Goal: Task Accomplishment & Management: Manage account settings

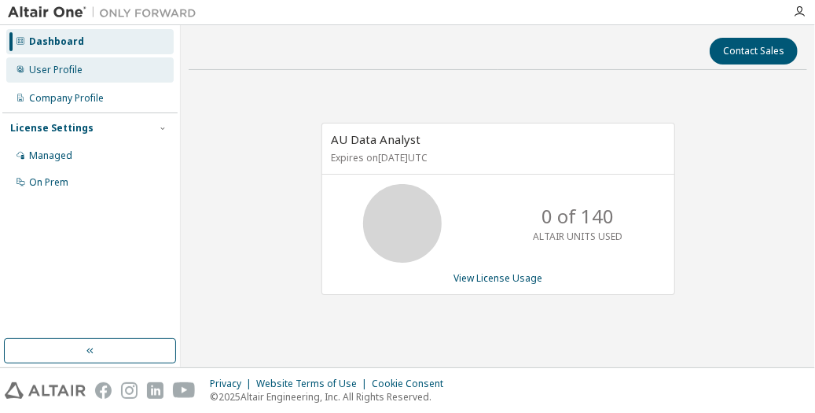
click at [68, 72] on div "User Profile" at bounding box center [55, 70] width 53 height 13
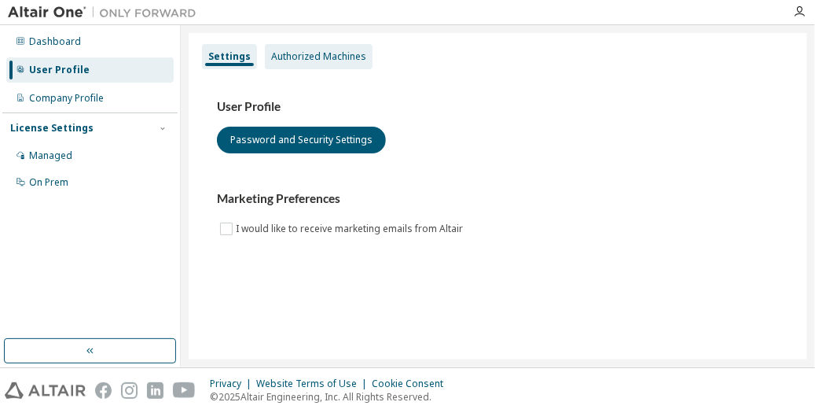
click at [327, 64] on div "Authorized Machines" at bounding box center [319, 56] width 108 height 25
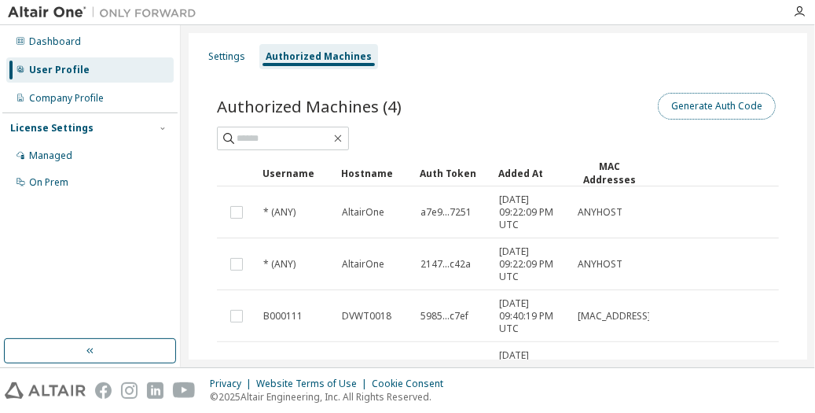
click at [717, 111] on button "Generate Auth Code" at bounding box center [717, 106] width 118 height 27
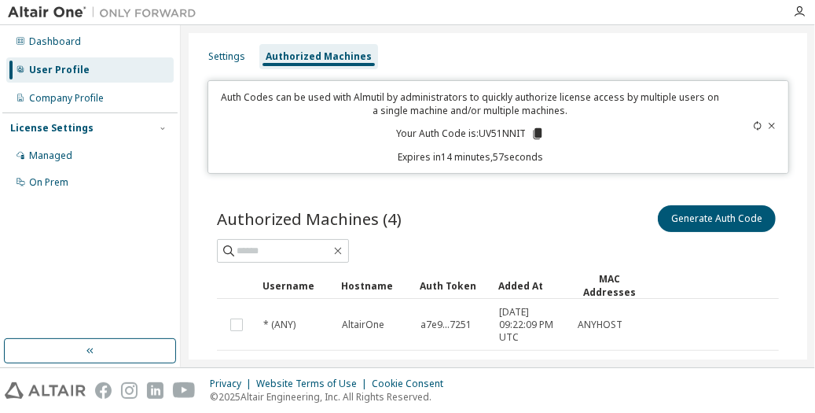
click at [485, 132] on p "Your Auth Code is: UV51NNIT" at bounding box center [470, 134] width 149 height 14
copy p "UV51NNIT"
